Goal: Task Accomplishment & Management: Use online tool/utility

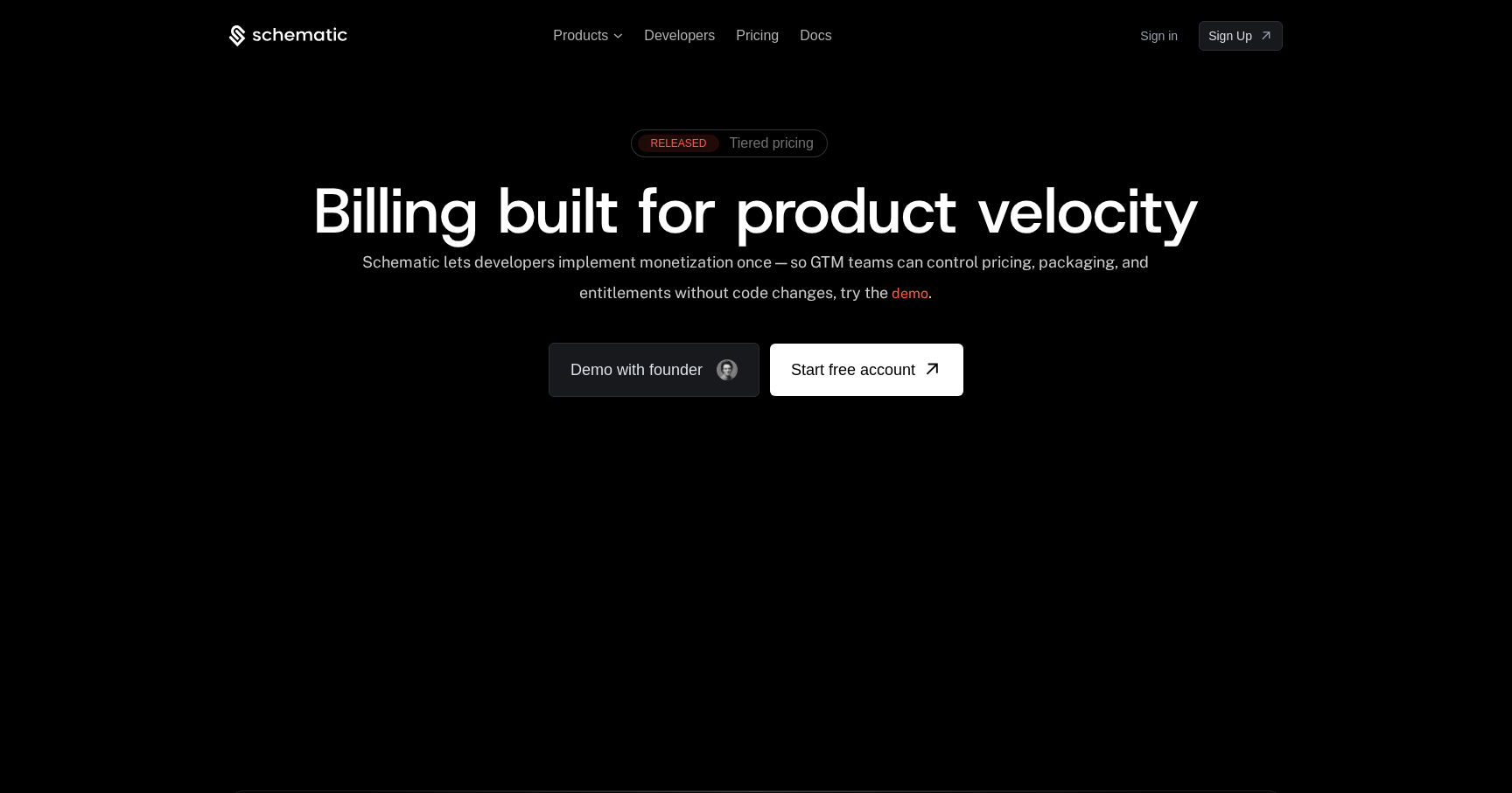
click at [1173, 46] on link "Sign in" at bounding box center [1159, 35] width 38 height 28
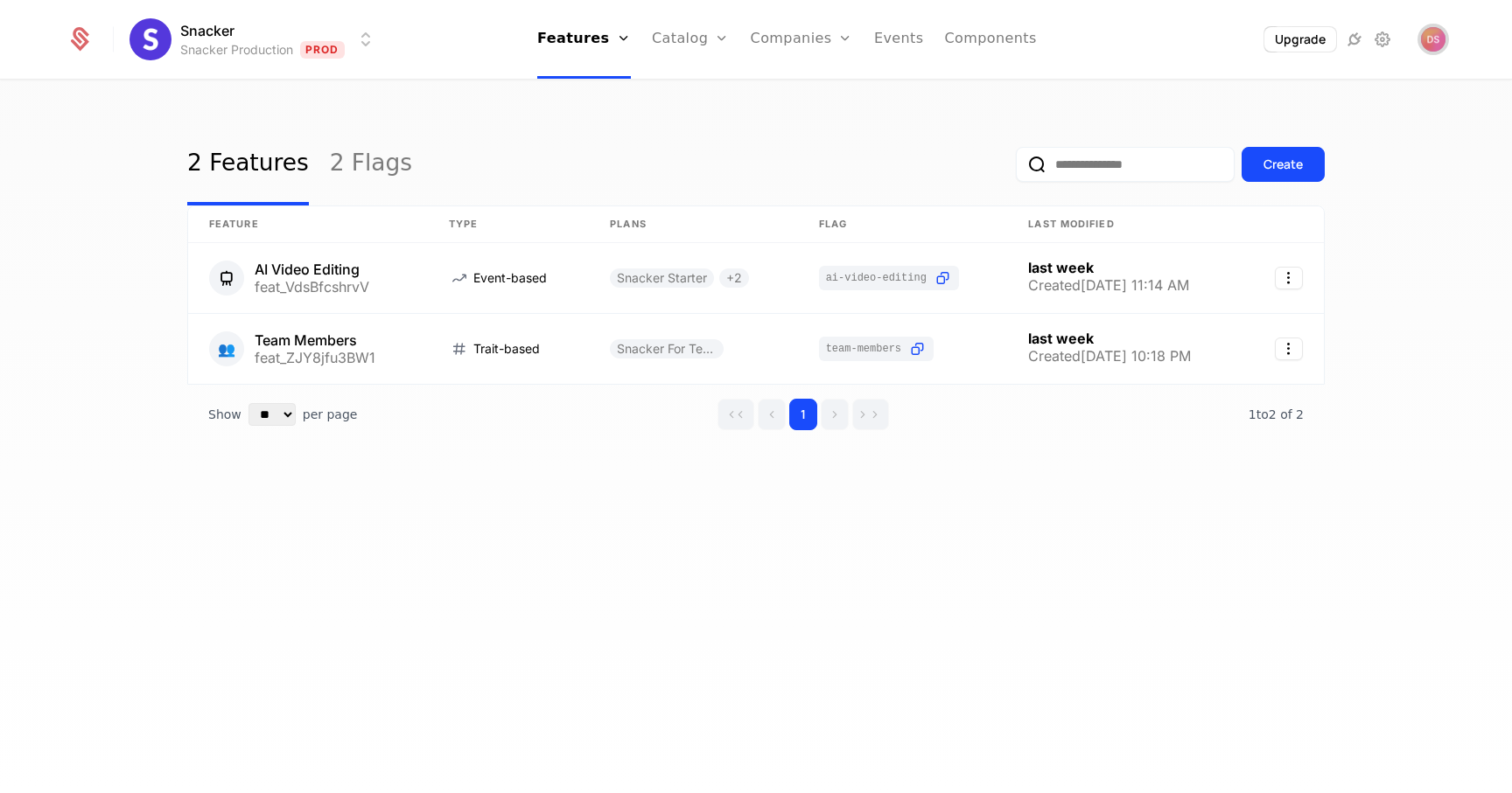
click at [1425, 31] on img "Open user button" at bounding box center [1433, 39] width 25 height 25
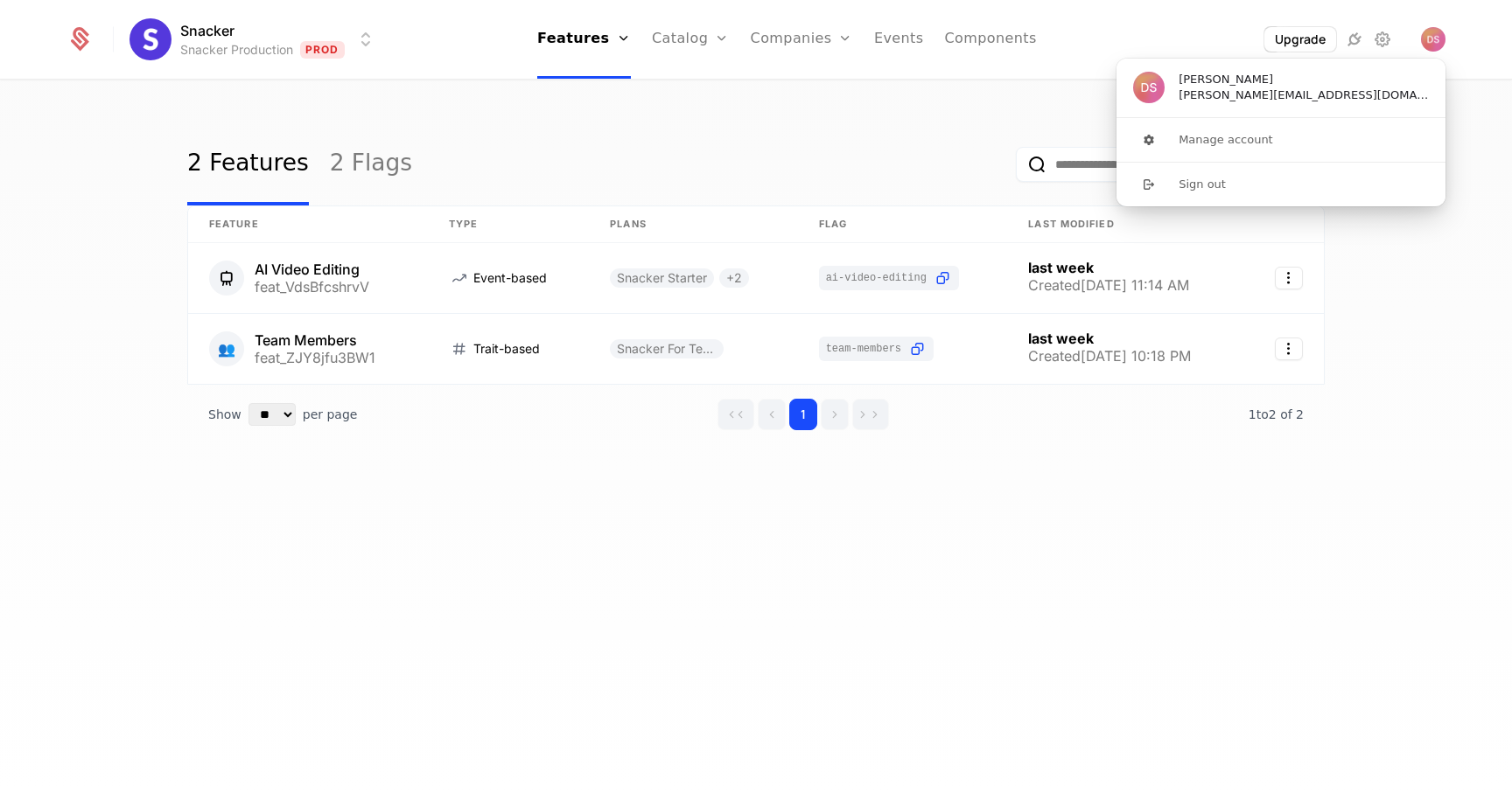
click at [1461, 62] on div "Snacker Snacker Production Prod Features Features Flags Catalog Plans Add Ons C…" at bounding box center [756, 39] width 1421 height 79
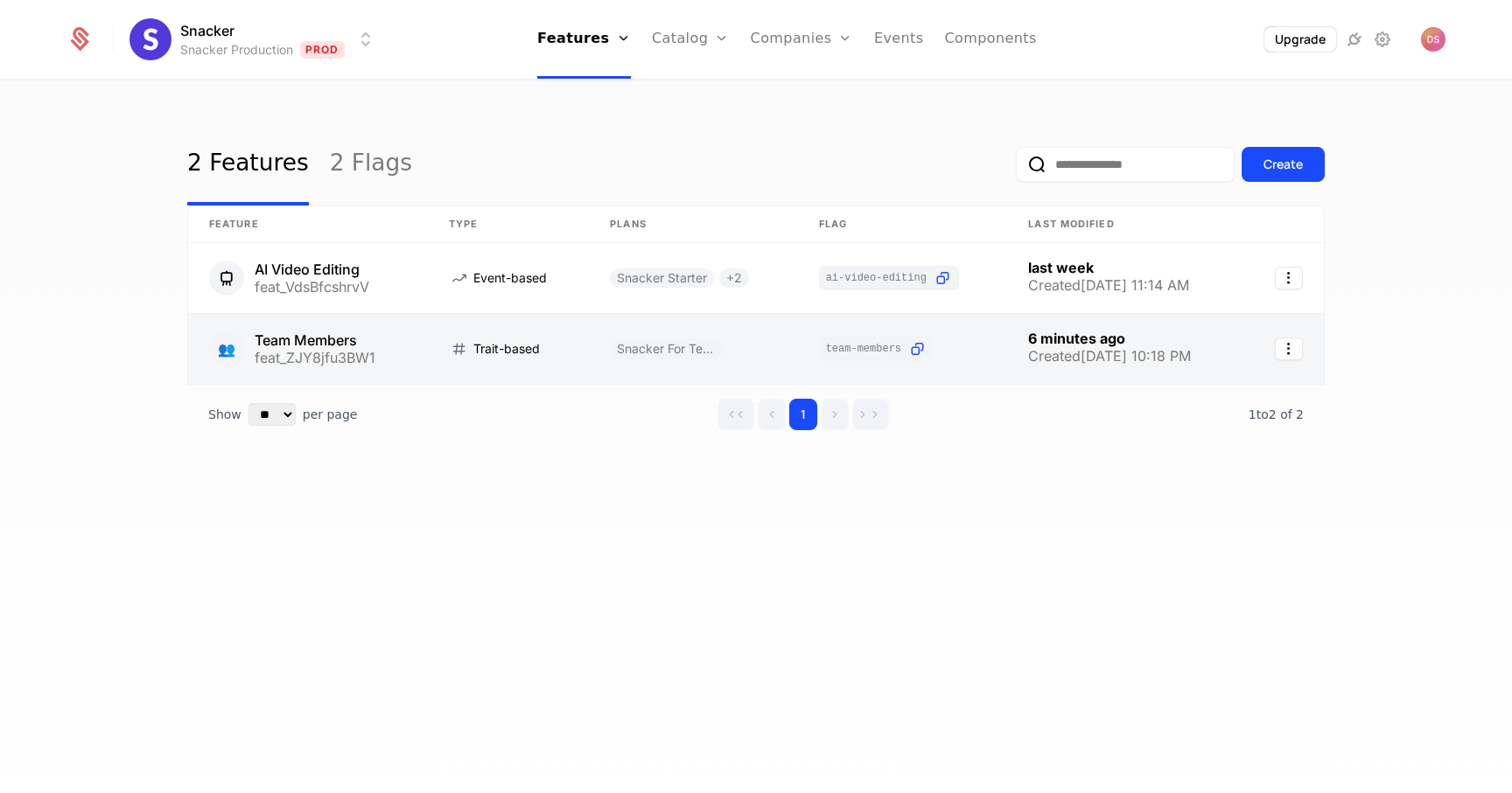
click at [395, 342] on link at bounding box center [308, 349] width 240 height 70
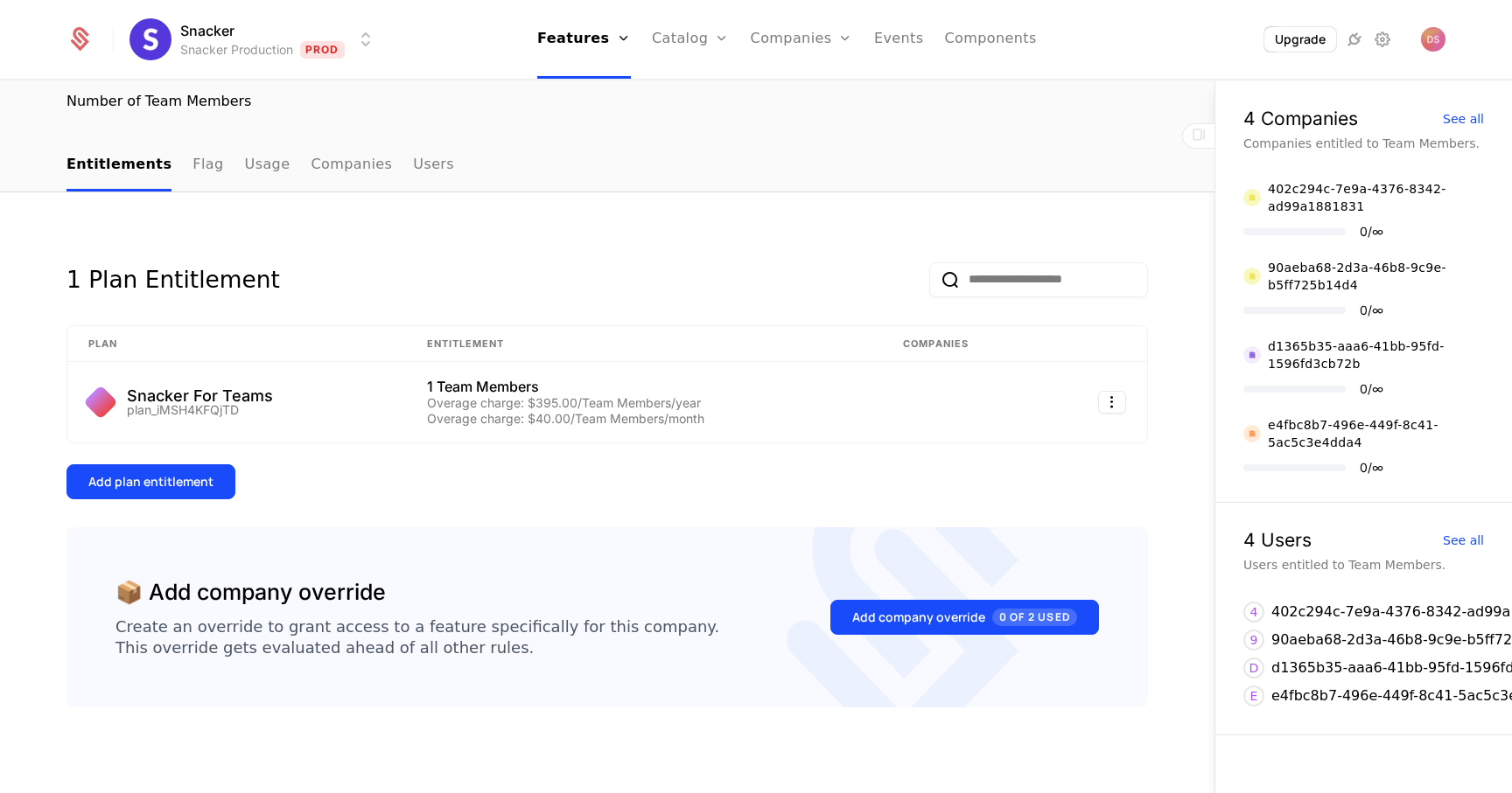
scroll to position [141, 0]
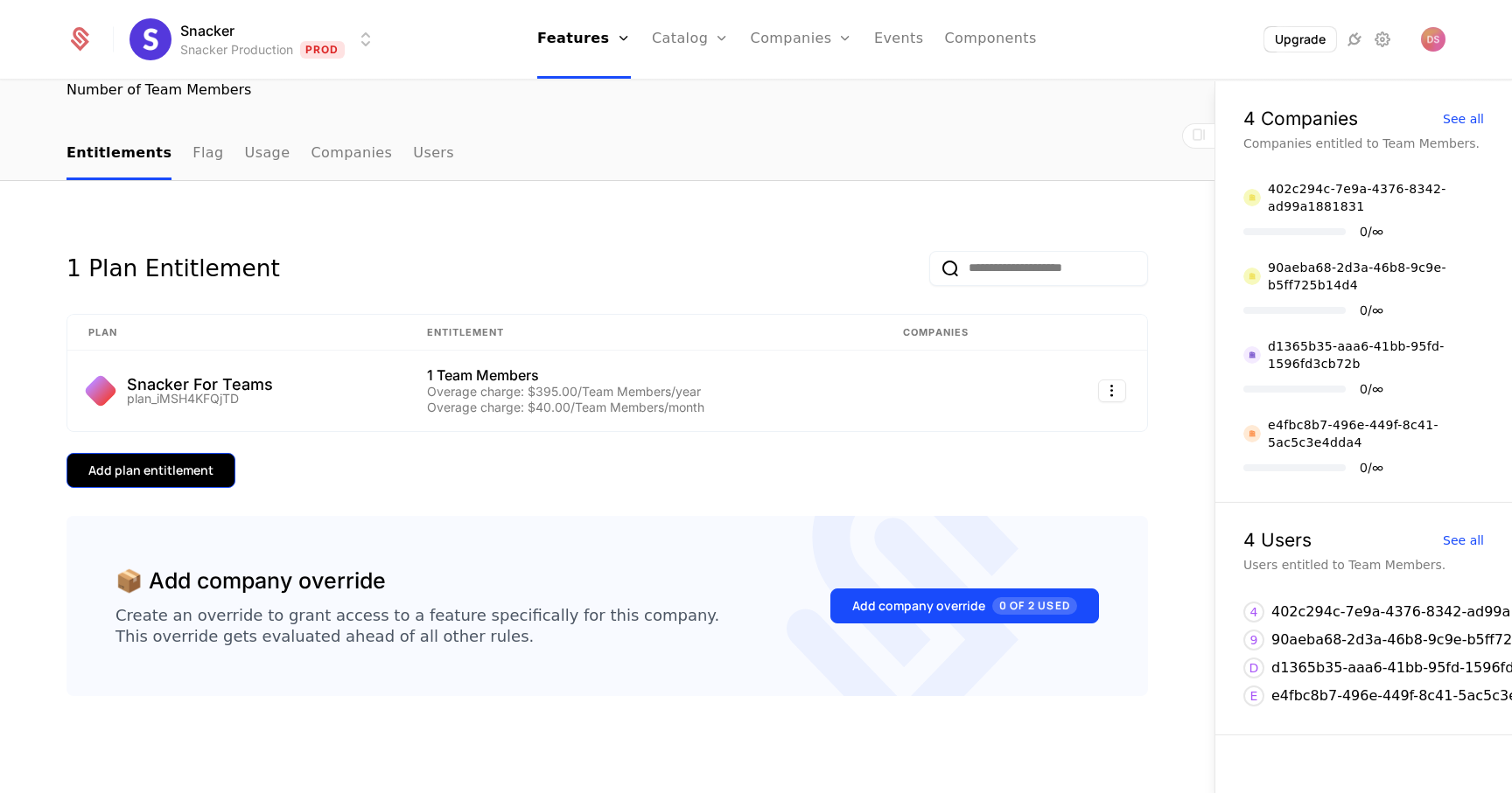
click at [181, 461] on button "Add plan entitlement" at bounding box center [150, 470] width 169 height 35
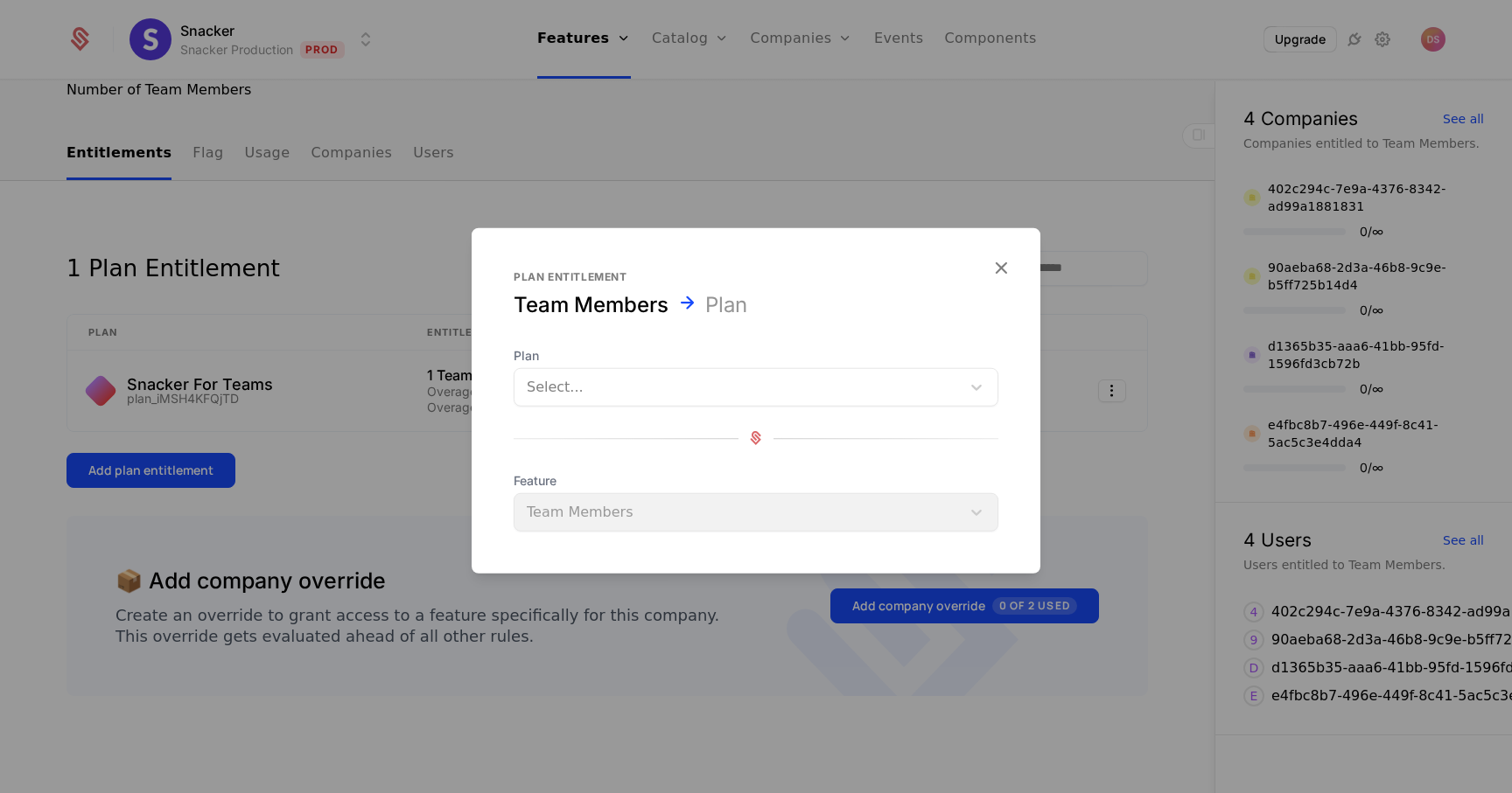
click at [529, 411] on div "Plan Select... Feature Team Members" at bounding box center [755, 439] width 485 height 185
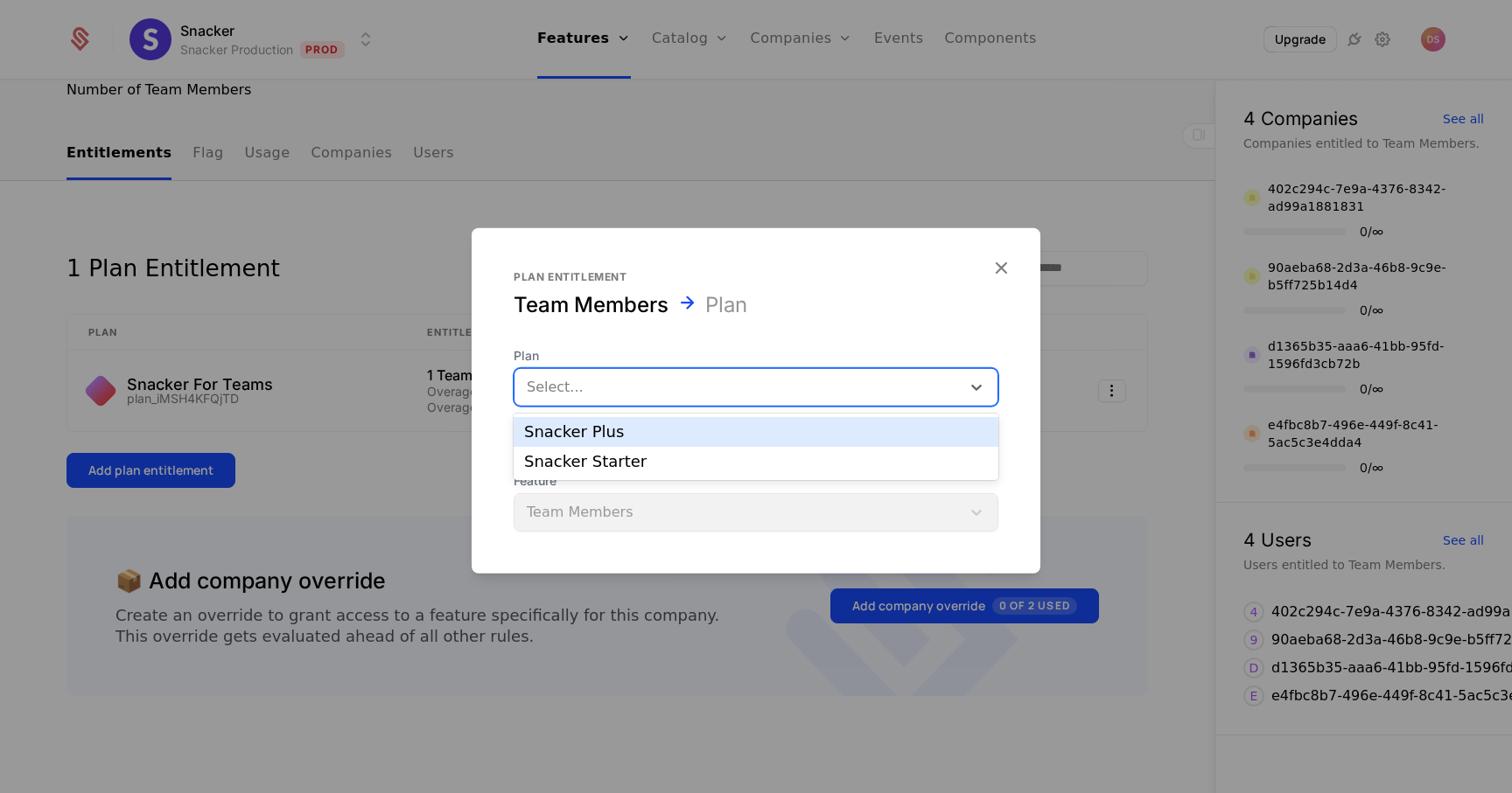
click at [538, 405] on div "Select..." at bounding box center [755, 387] width 485 height 38
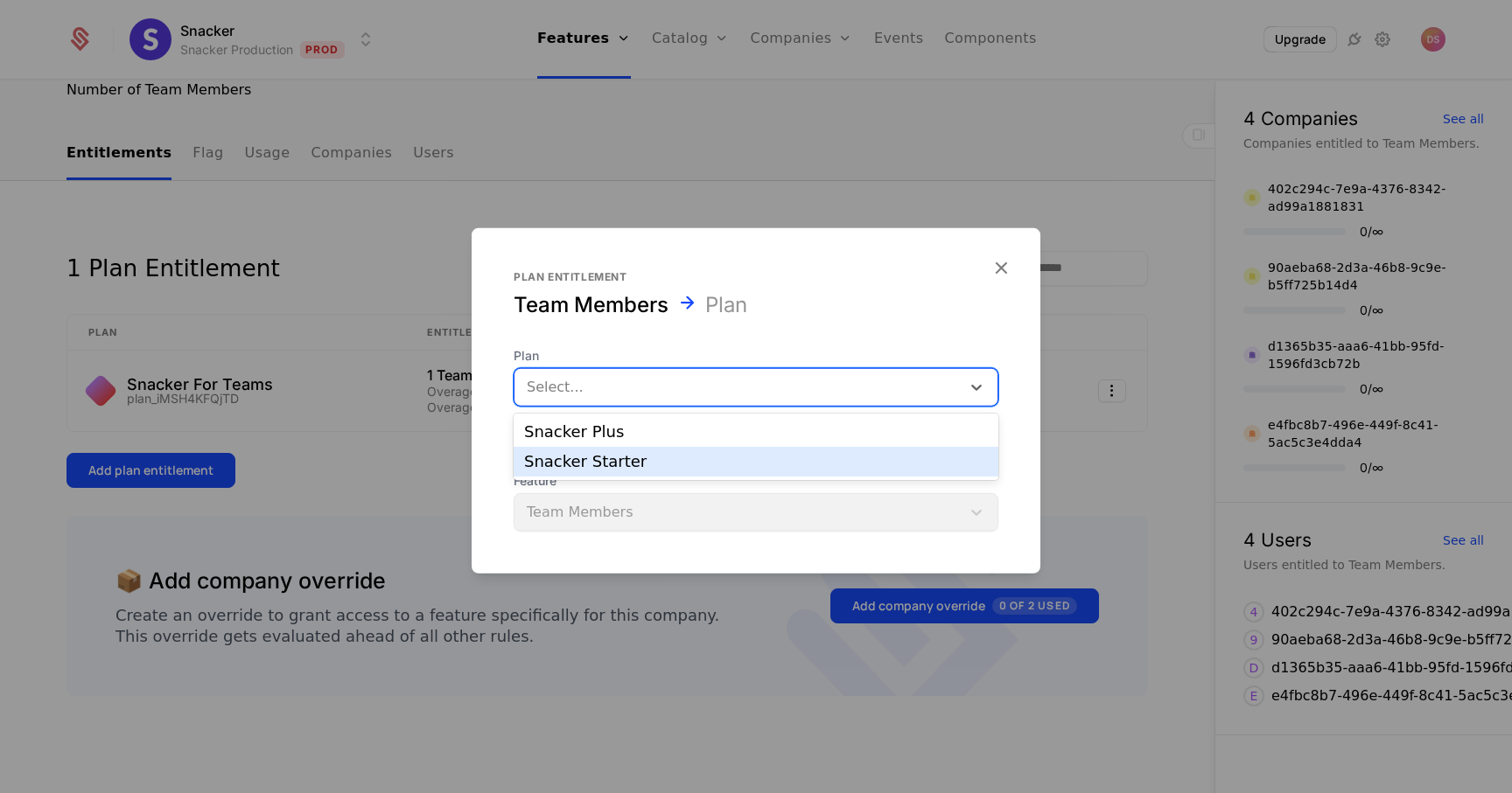
click at [574, 465] on div "Snacker Starter" at bounding box center [755, 462] width 464 height 16
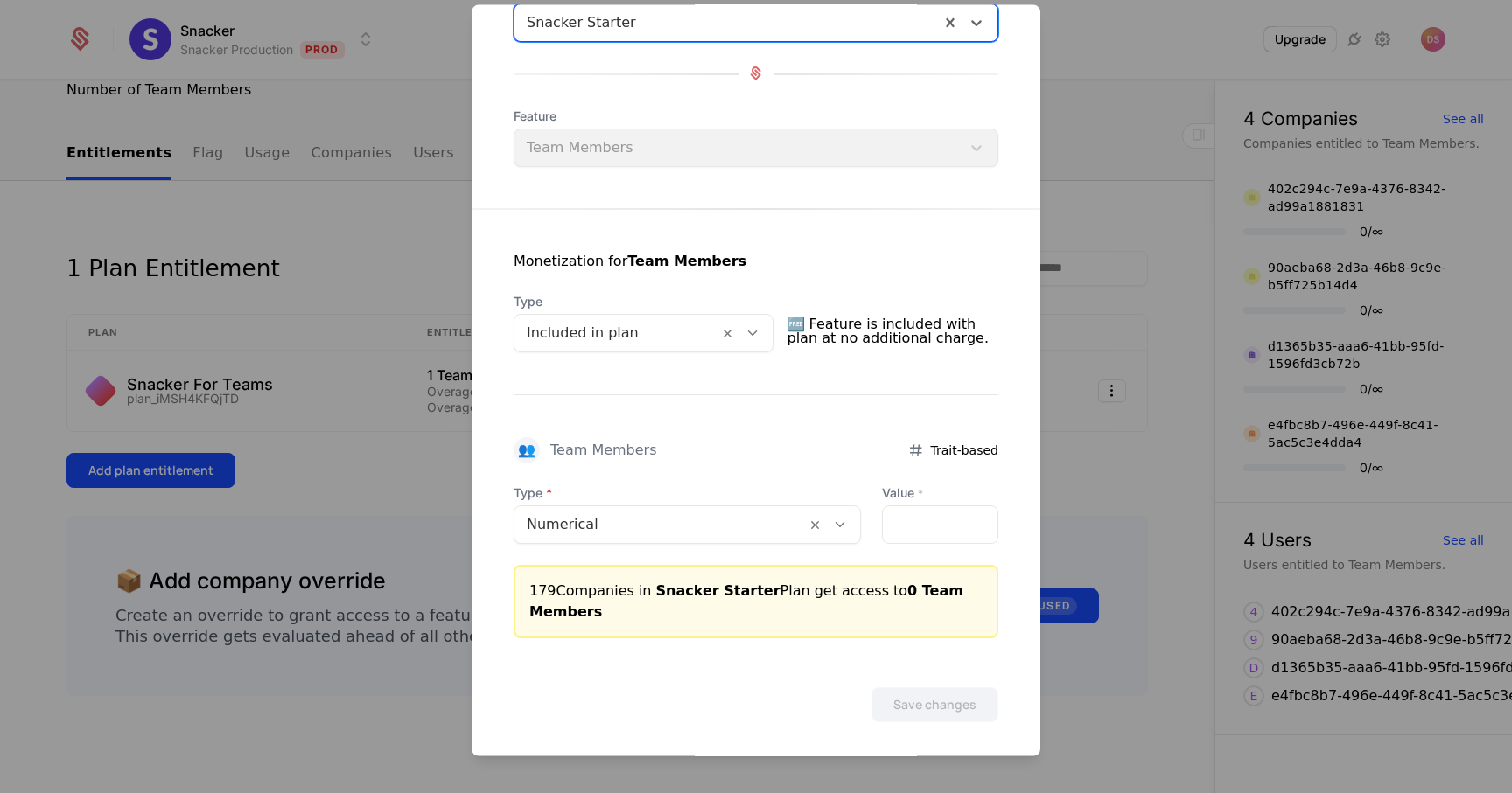
scroll to position [149, 0]
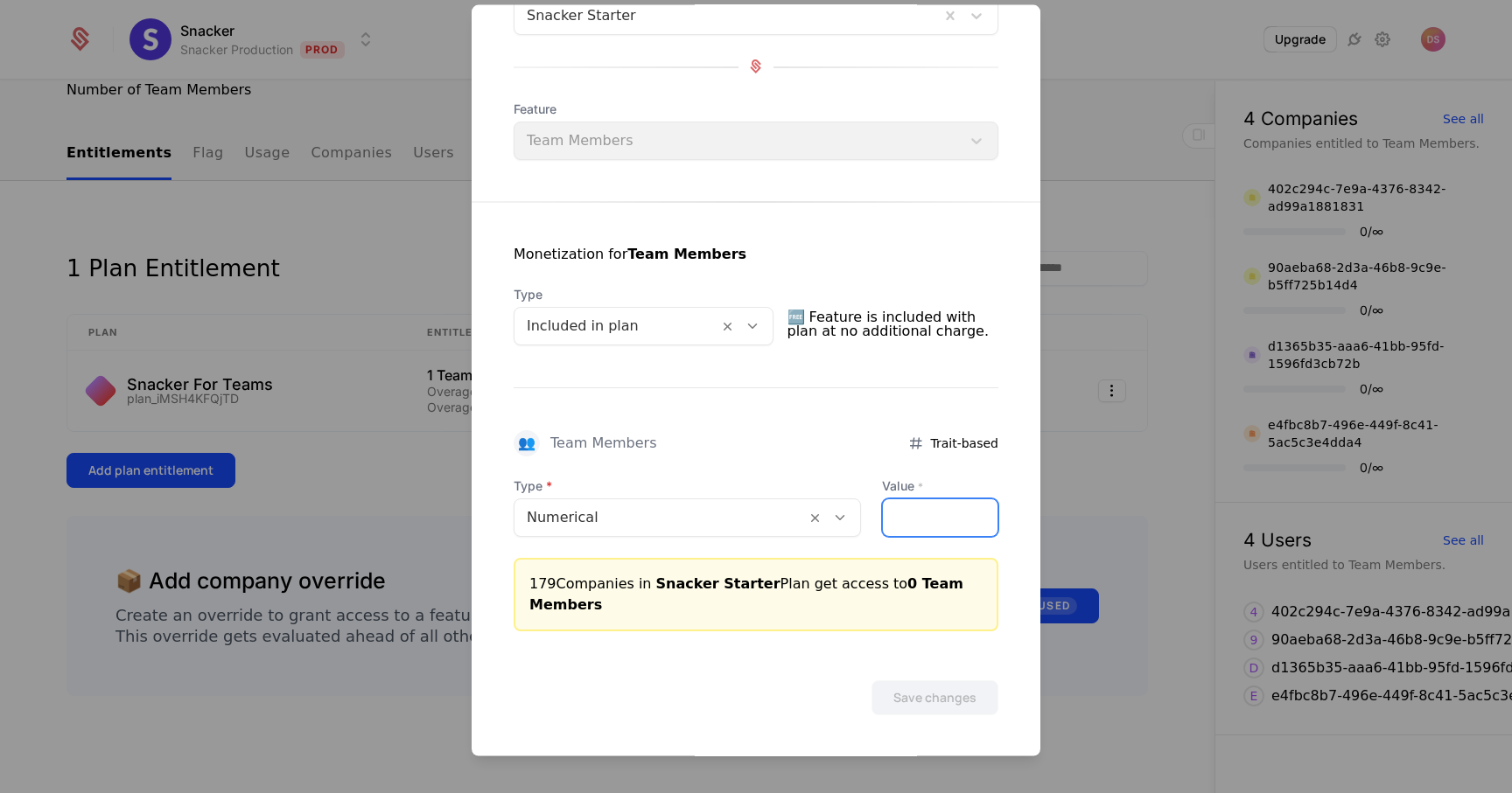
click at [950, 505] on input "Value *" at bounding box center [940, 517] width 114 height 37
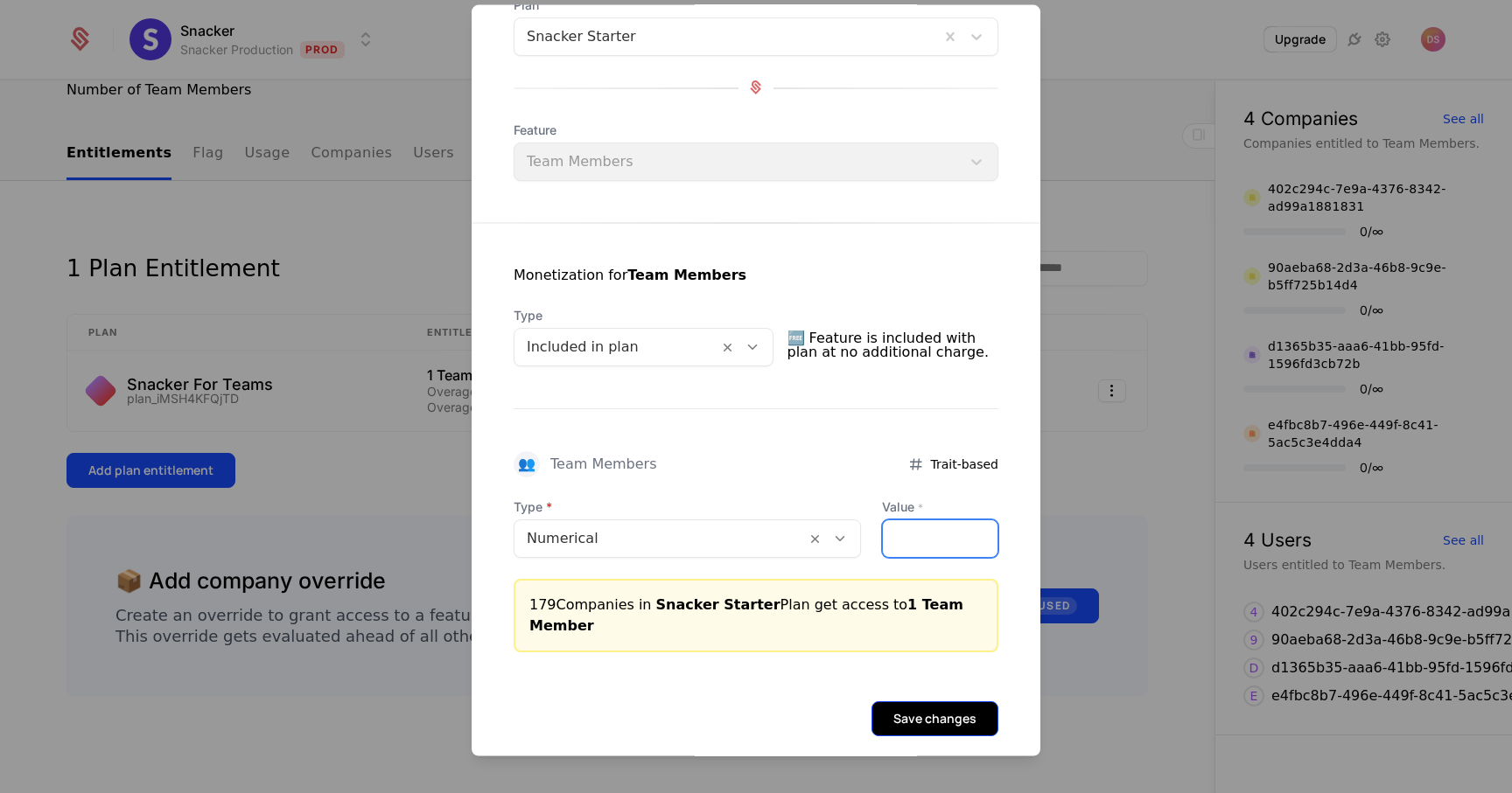
type input "*"
click at [956, 701] on button "Save changes" at bounding box center [934, 718] width 127 height 35
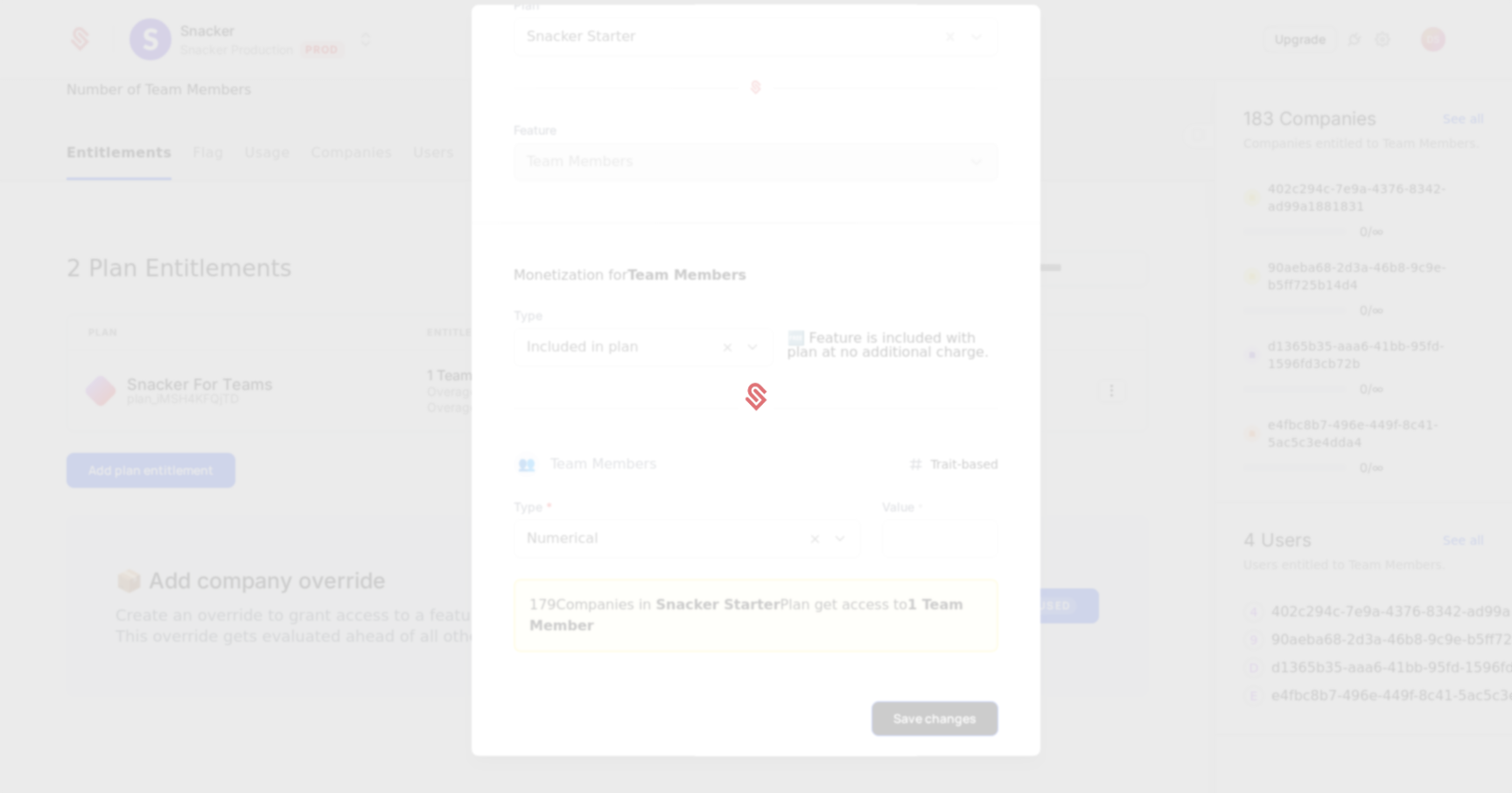
scroll to position [0, 0]
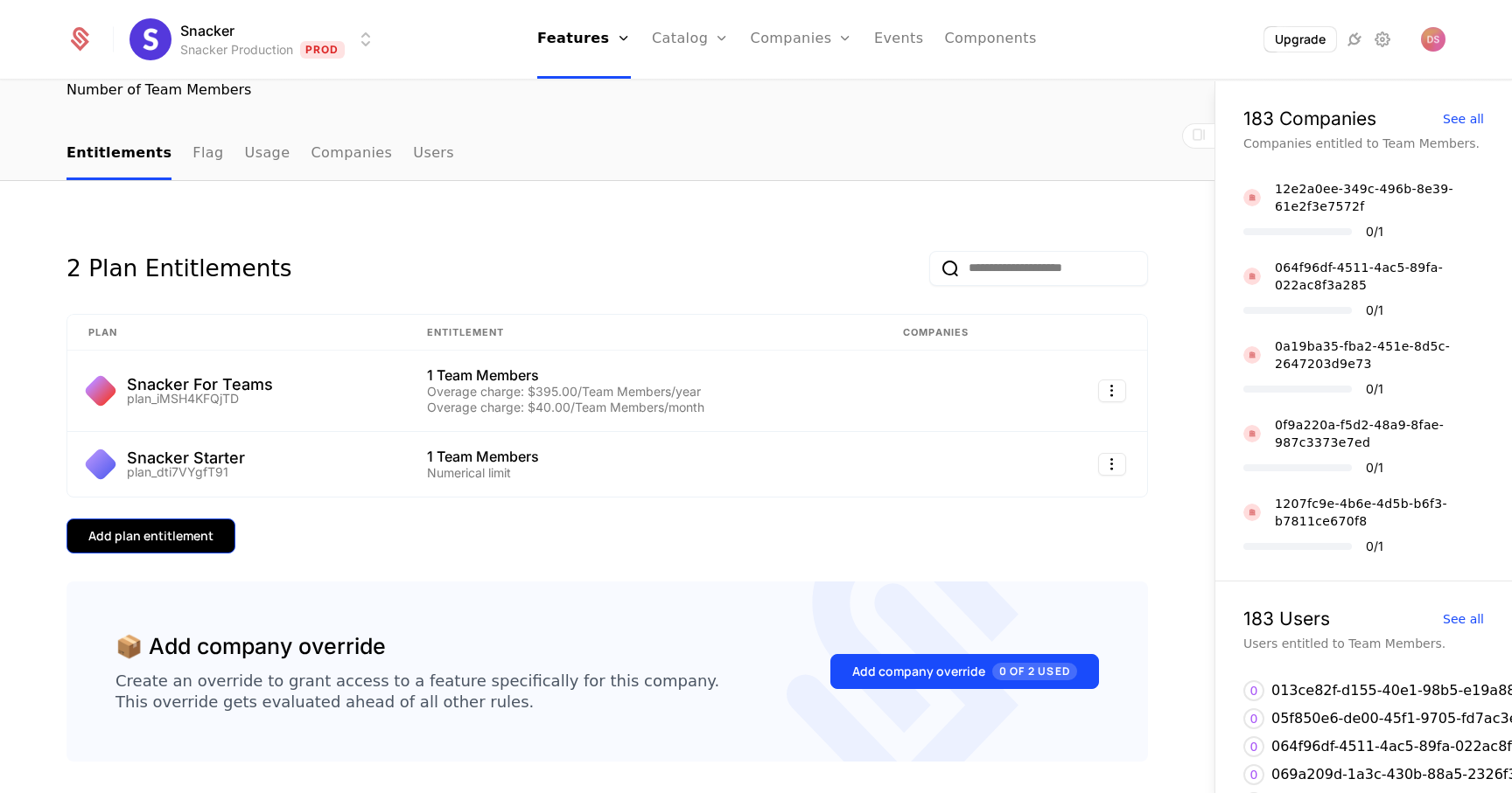
click at [191, 525] on button "Add plan entitlement" at bounding box center [150, 536] width 169 height 35
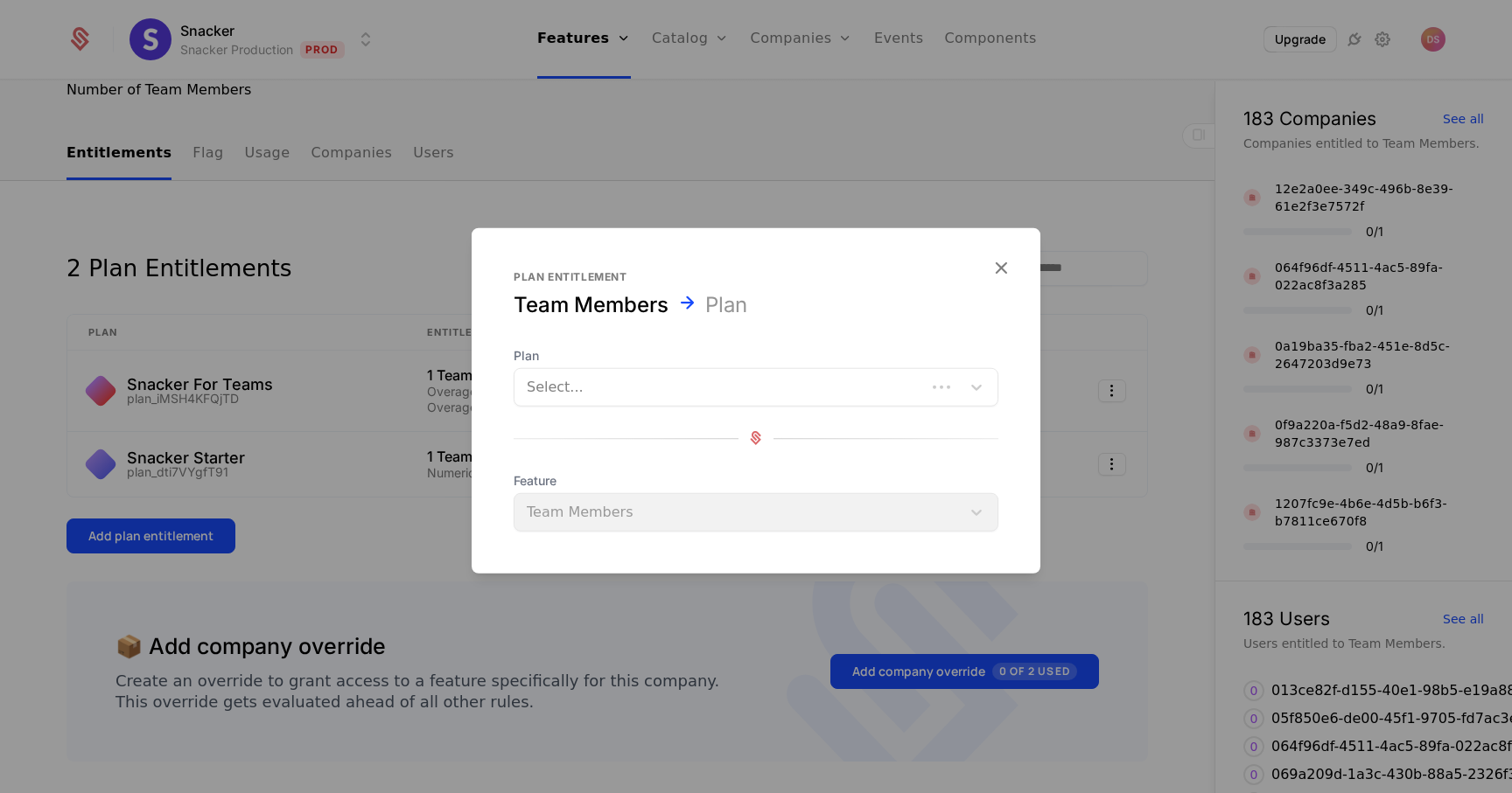
click at [534, 416] on div "Plan Select... Feature Team Members" at bounding box center [755, 439] width 485 height 185
click at [557, 393] on div at bounding box center [737, 387] width 422 height 25
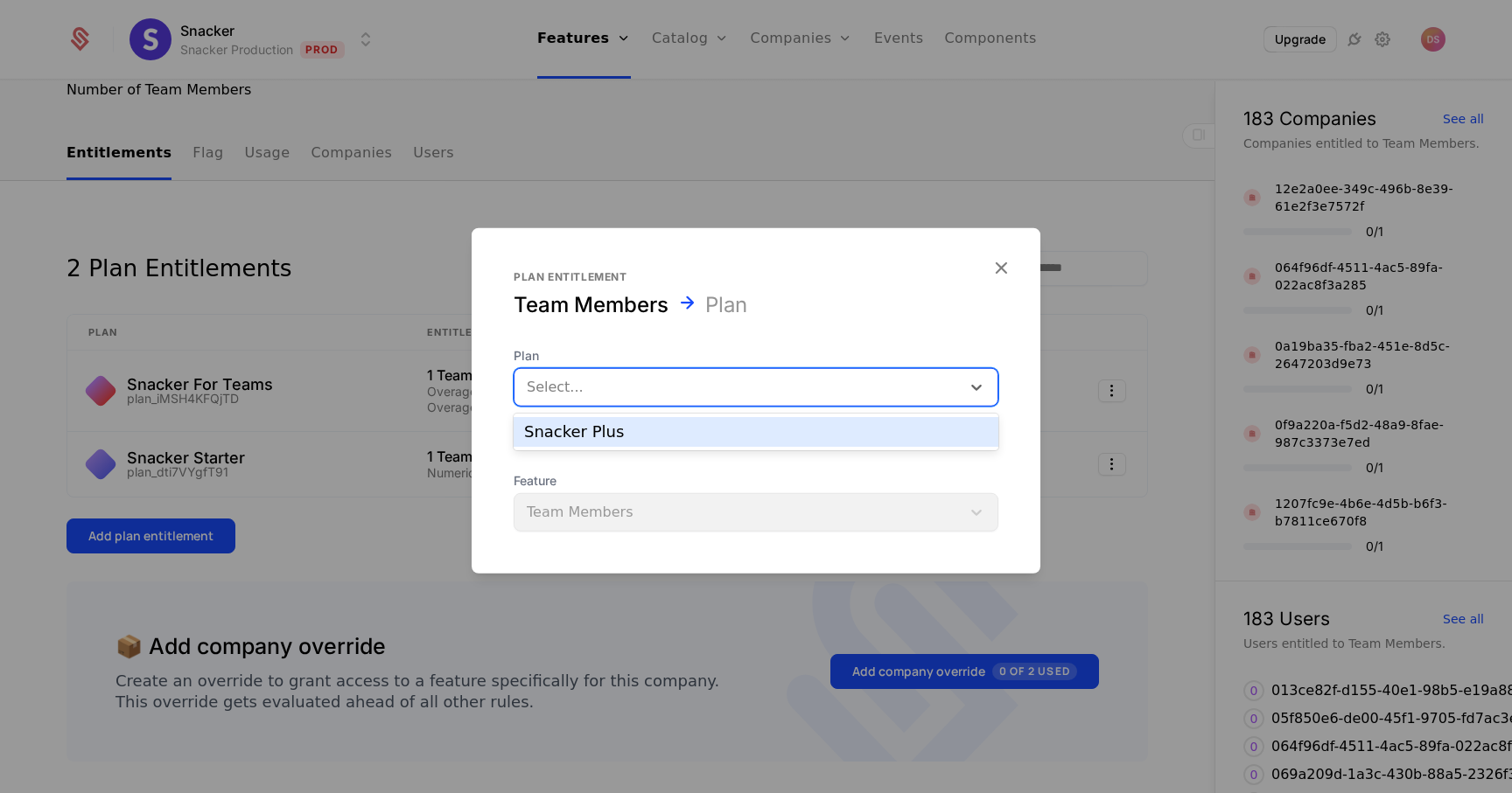
click at [567, 440] on div "Snacker Plus" at bounding box center [755, 432] width 464 height 16
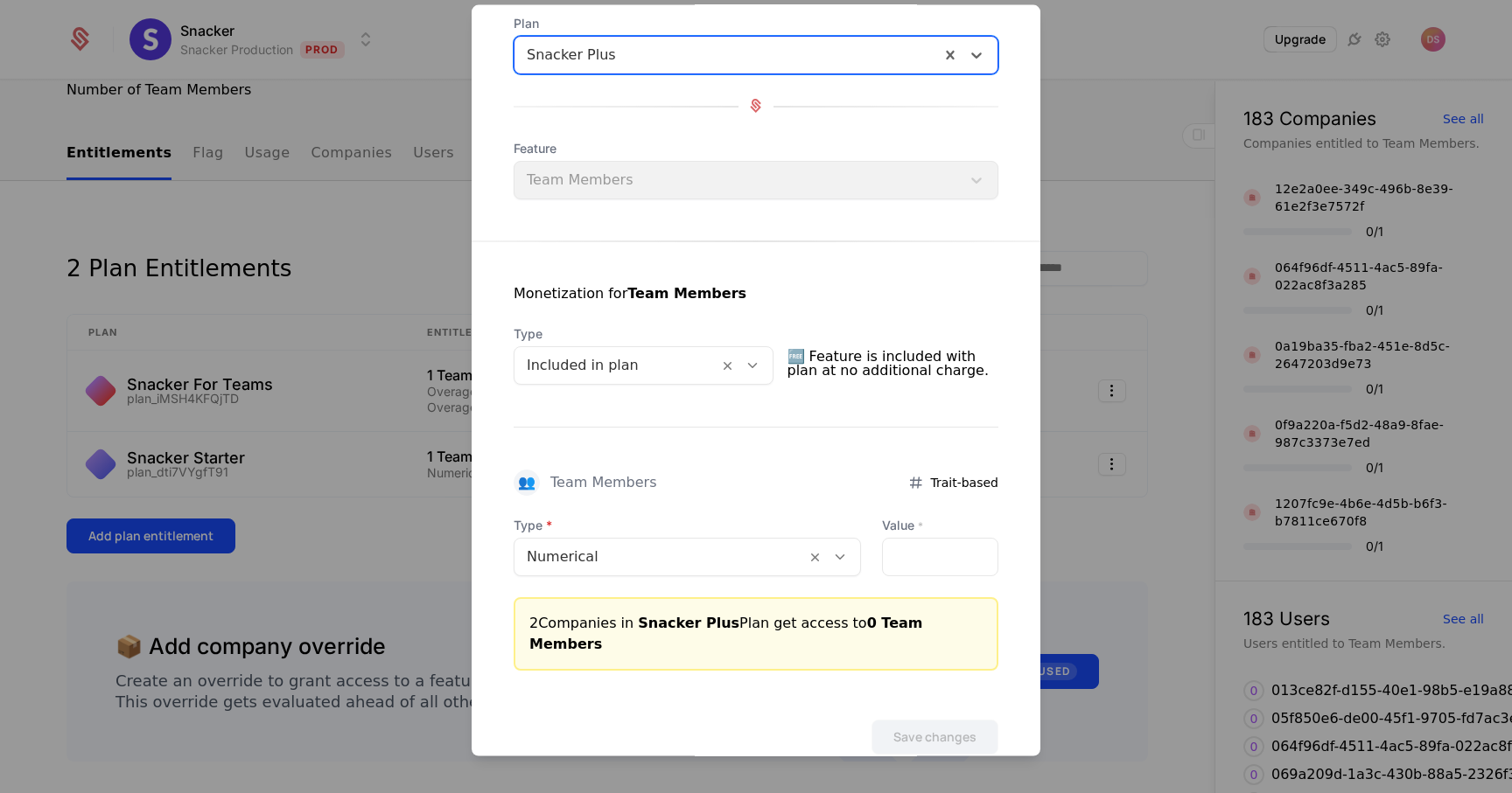
scroll to position [128, 0]
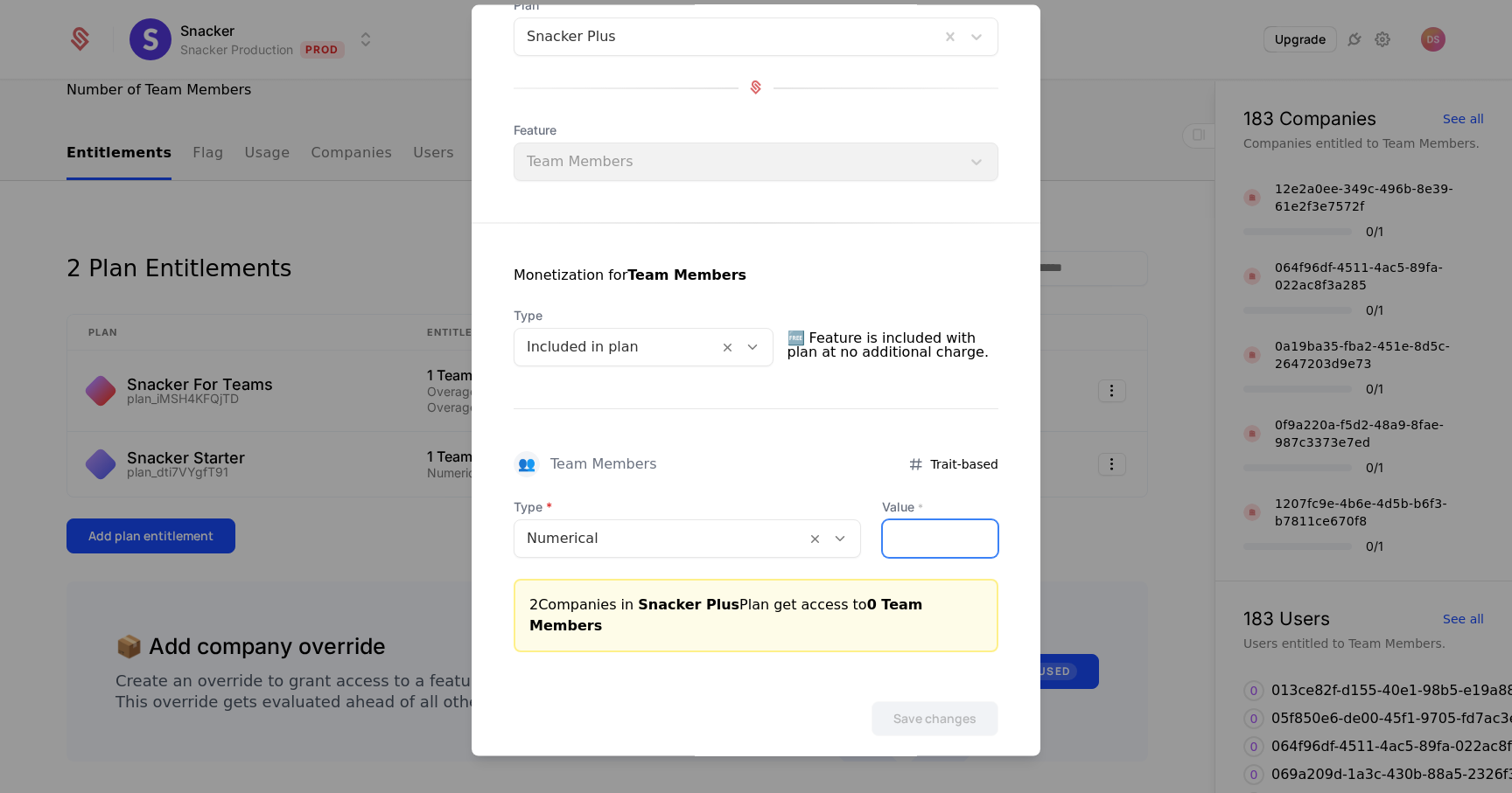
click at [918, 533] on input "Value *" at bounding box center [940, 538] width 114 height 37
type input "*"
click at [932, 704] on button "Save changes" at bounding box center [934, 718] width 127 height 35
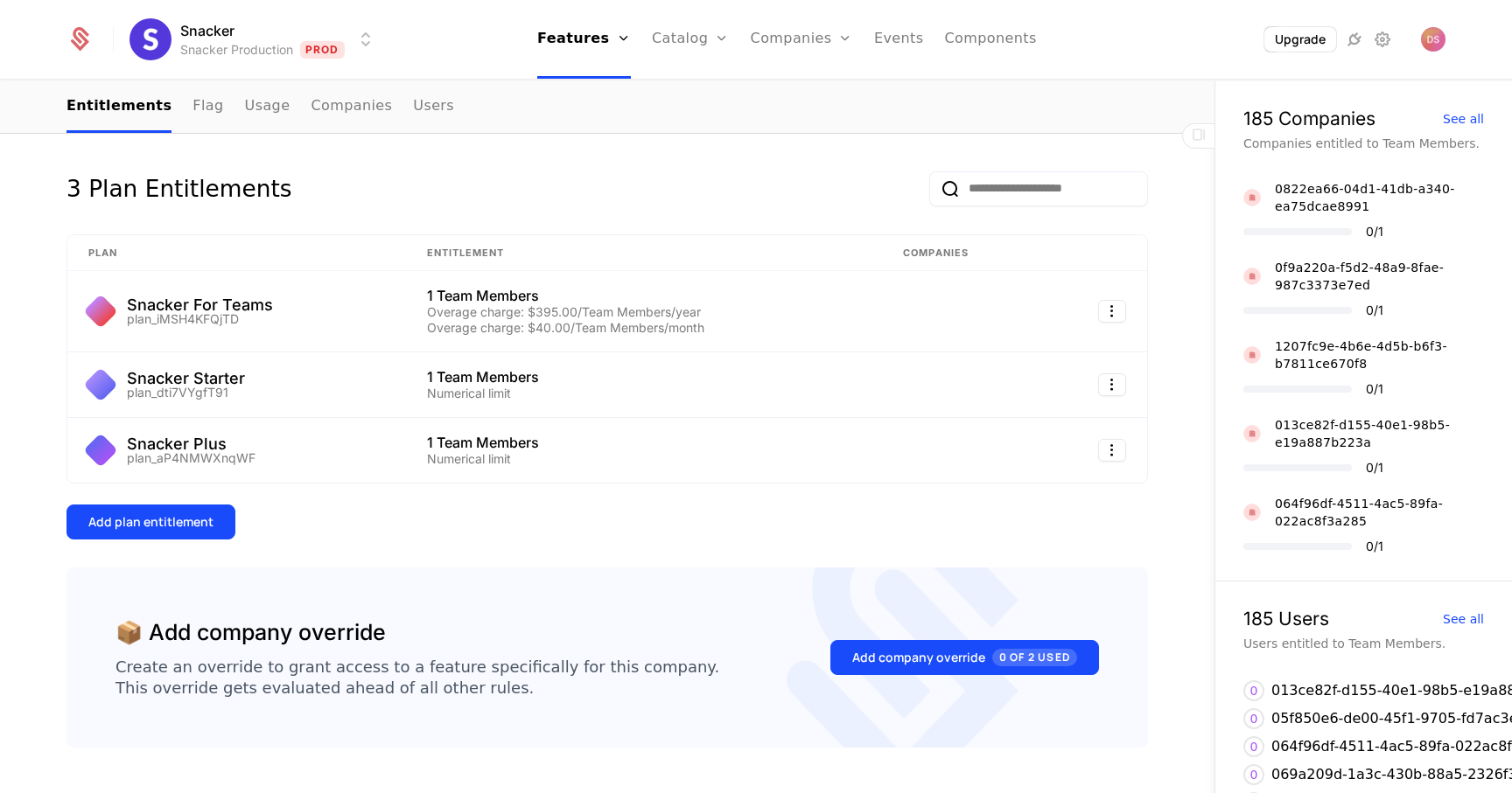
scroll to position [0, 0]
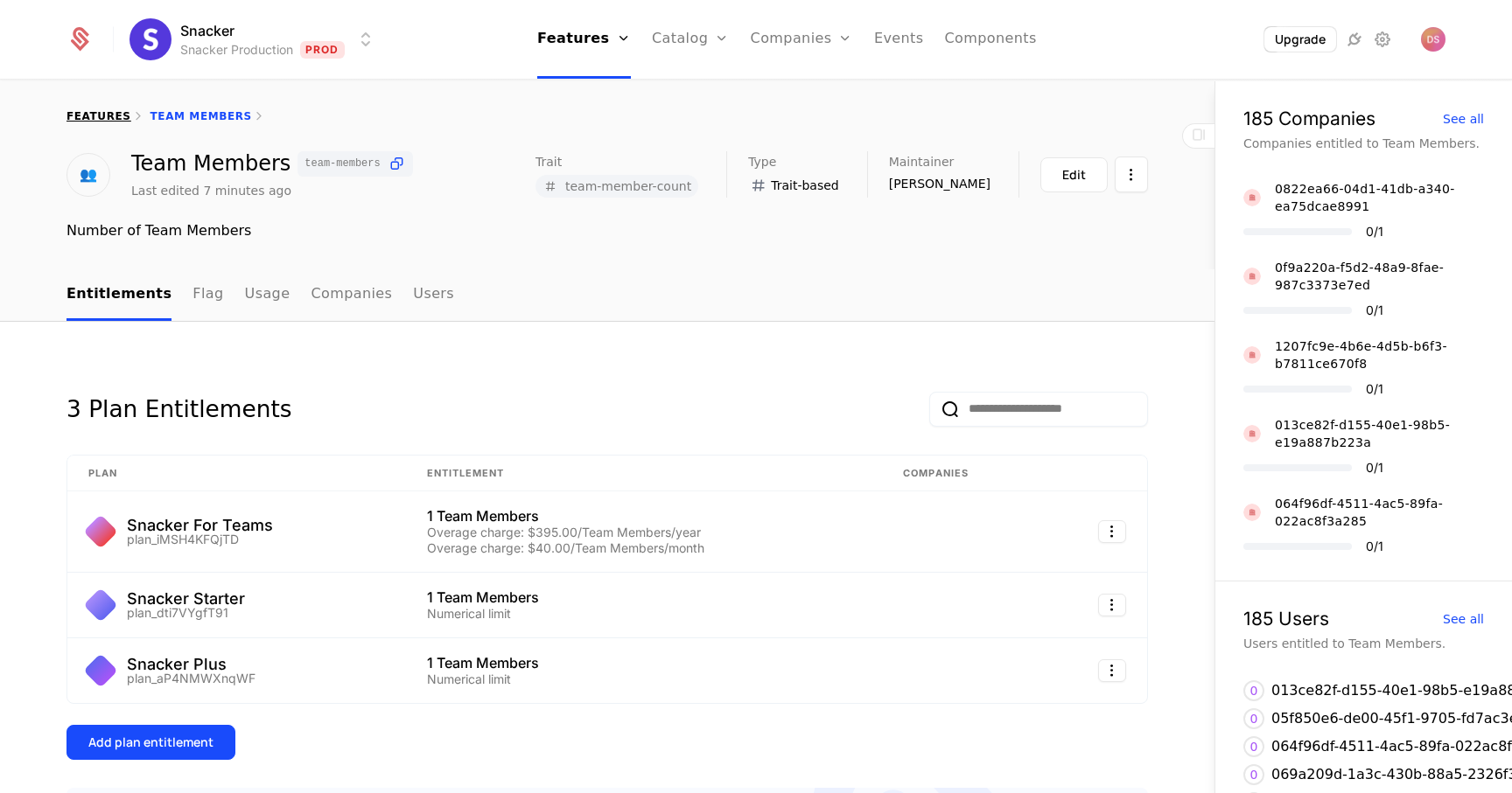
click at [105, 113] on link "features" at bounding box center [99, 116] width 65 height 12
